Goal: Book appointment/travel/reservation

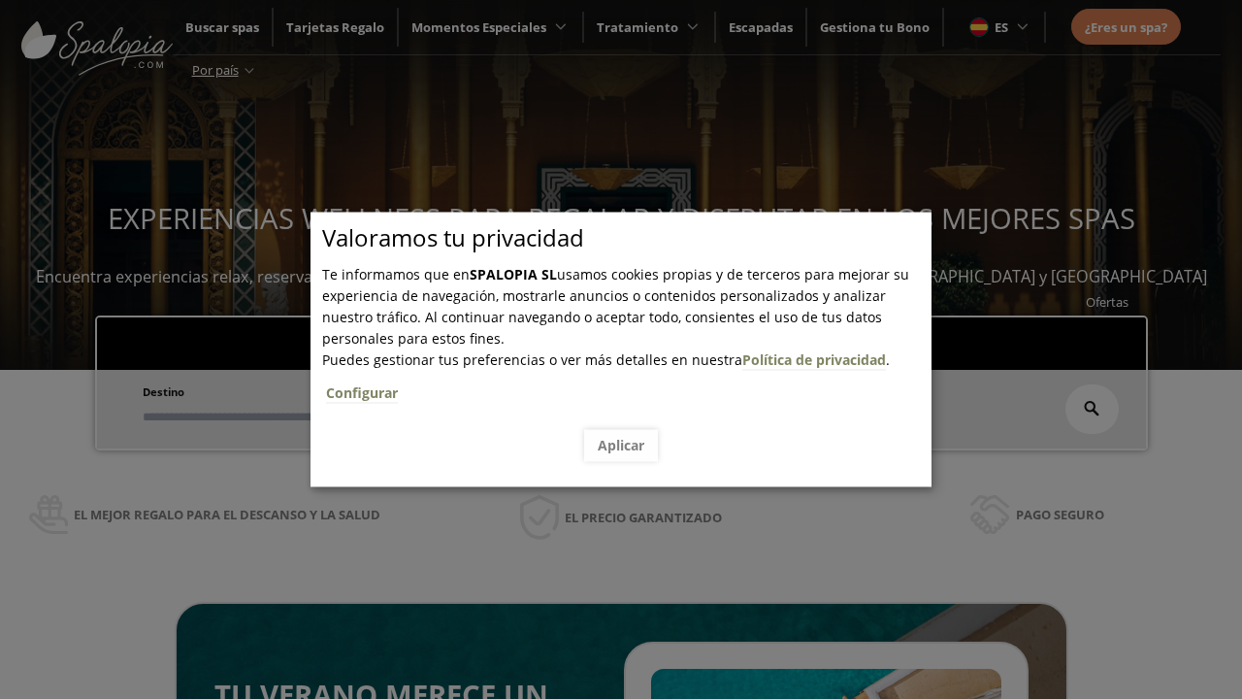
scroll to position [330, 0]
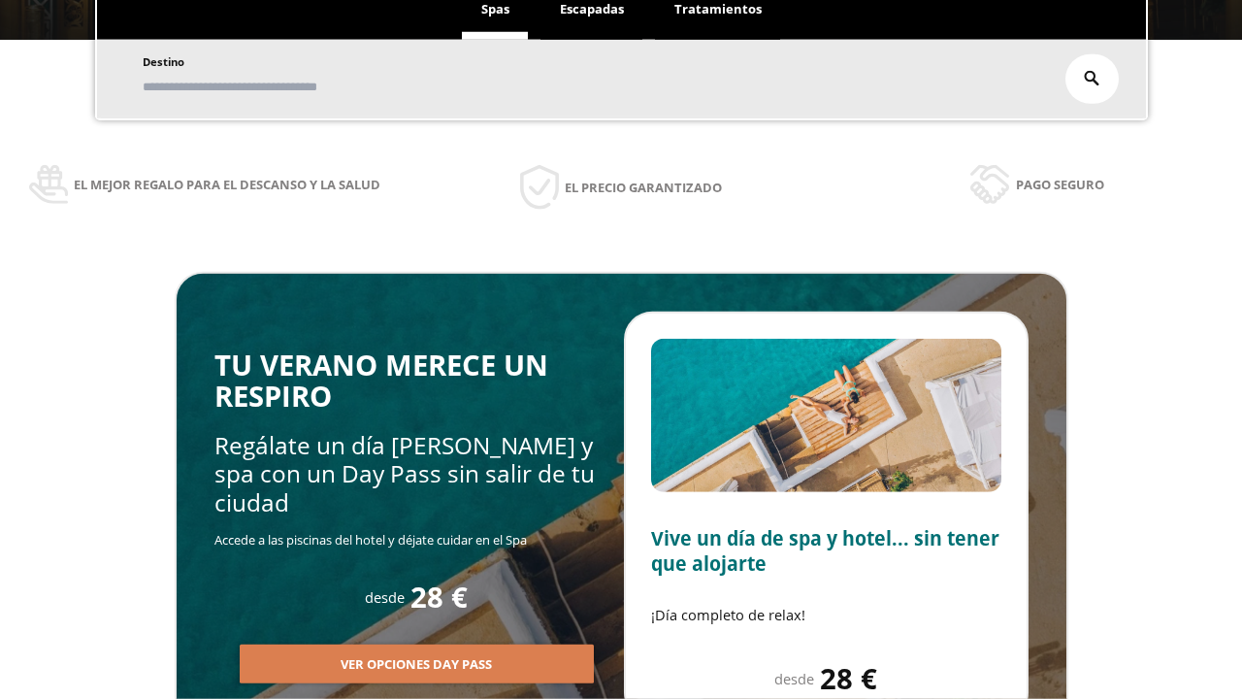
click at [592, 10] on span "Escapadas" at bounding box center [592, 8] width 64 height 17
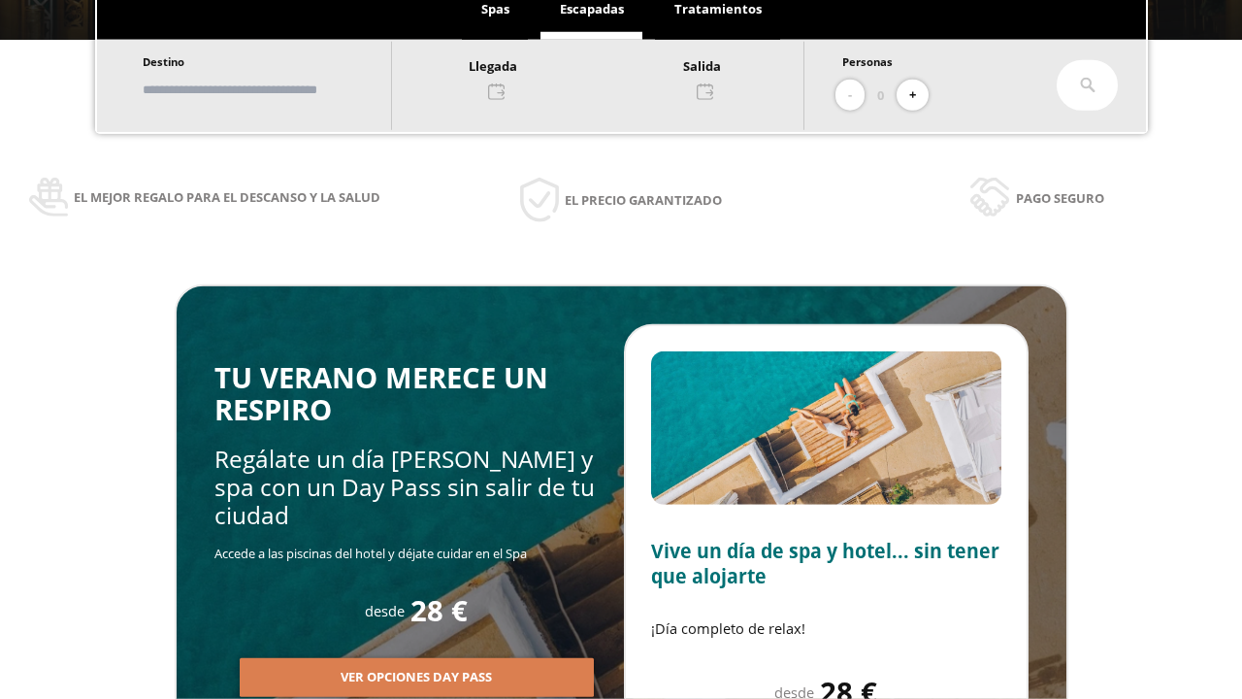
click at [274, 89] on input "text" at bounding box center [258, 90] width 242 height 34
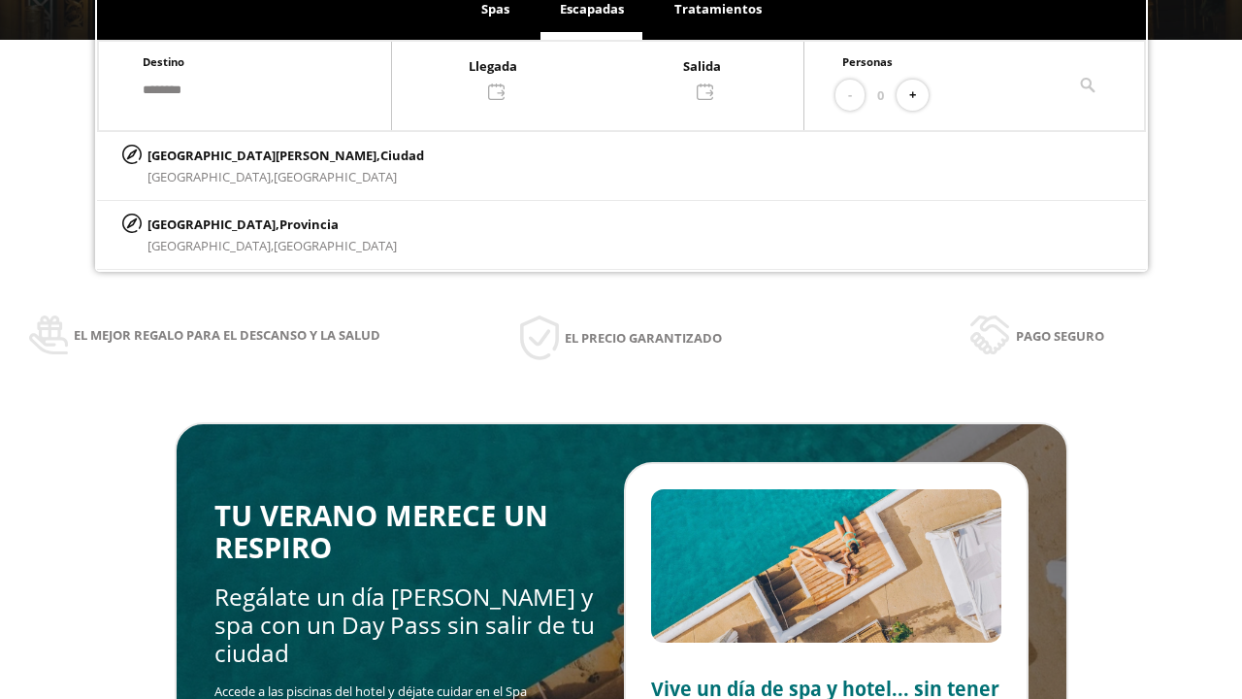
click at [617, 77] on div at bounding box center [597, 77] width 411 height 47
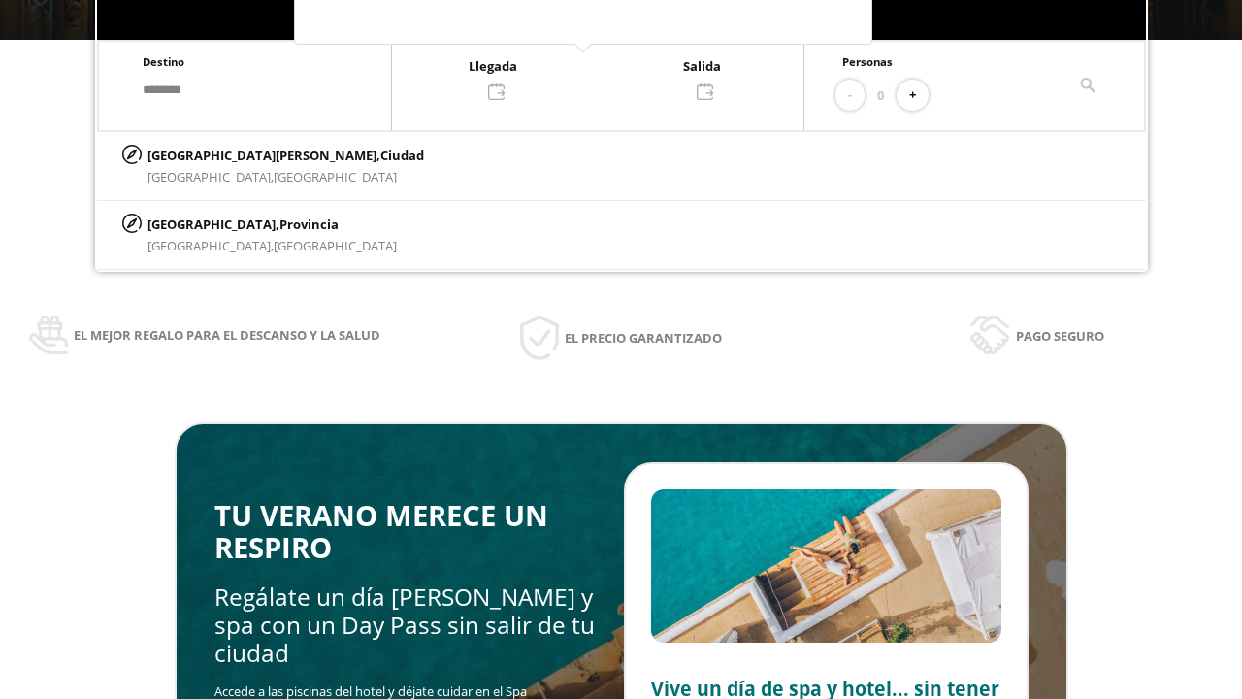
scroll to position [0, 0]
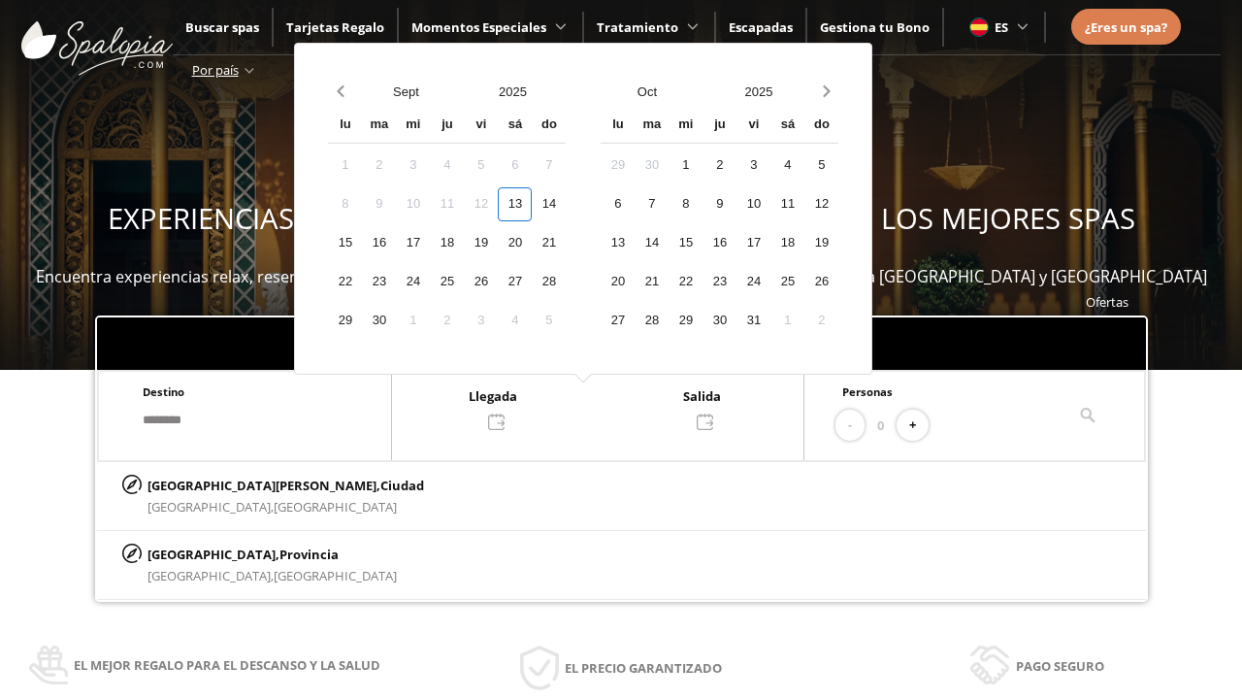
click at [362, 243] on div "15" at bounding box center [345, 243] width 34 height 34
click at [396, 243] on div "16" at bounding box center [379, 243] width 34 height 34
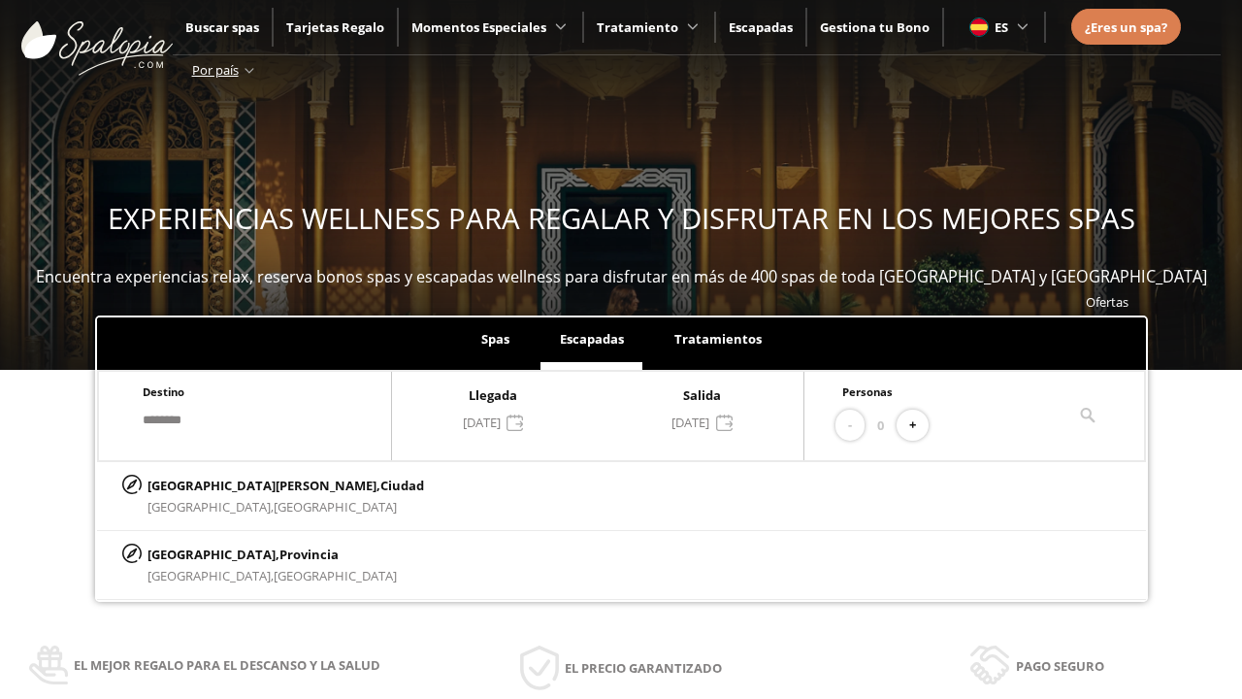
click at [919, 425] on button "+" at bounding box center [913, 425] width 32 height 32
click at [244, 484] on p "[GEOGRAPHIC_DATA][PERSON_NAME], [GEOGRAPHIC_DATA]" at bounding box center [285, 484] width 277 height 21
type input "**********"
